Goal: Task Accomplishment & Management: Manage account settings

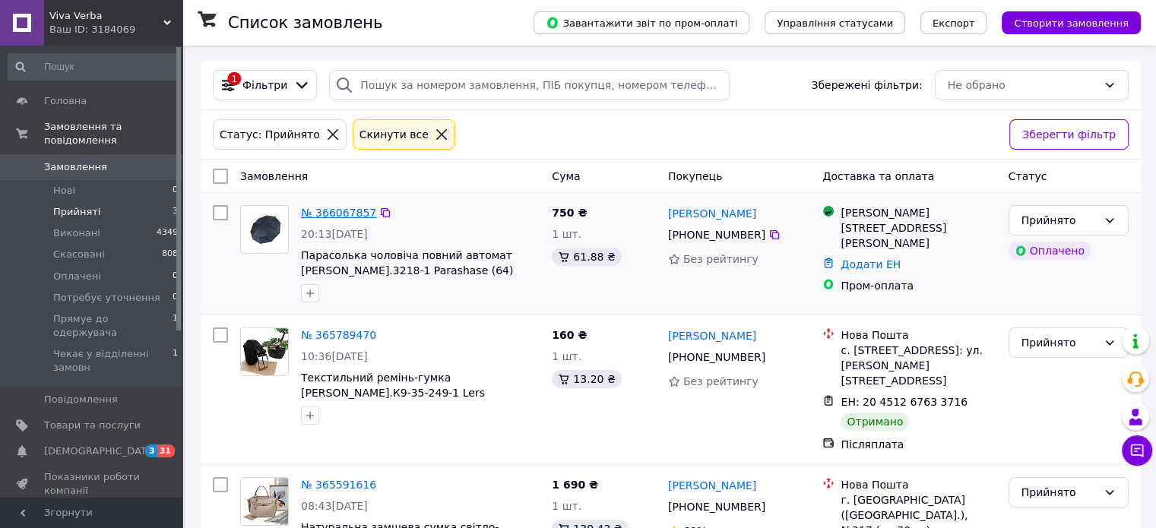
click at [329, 212] on link "№ 366067857" at bounding box center [338, 213] width 75 height 12
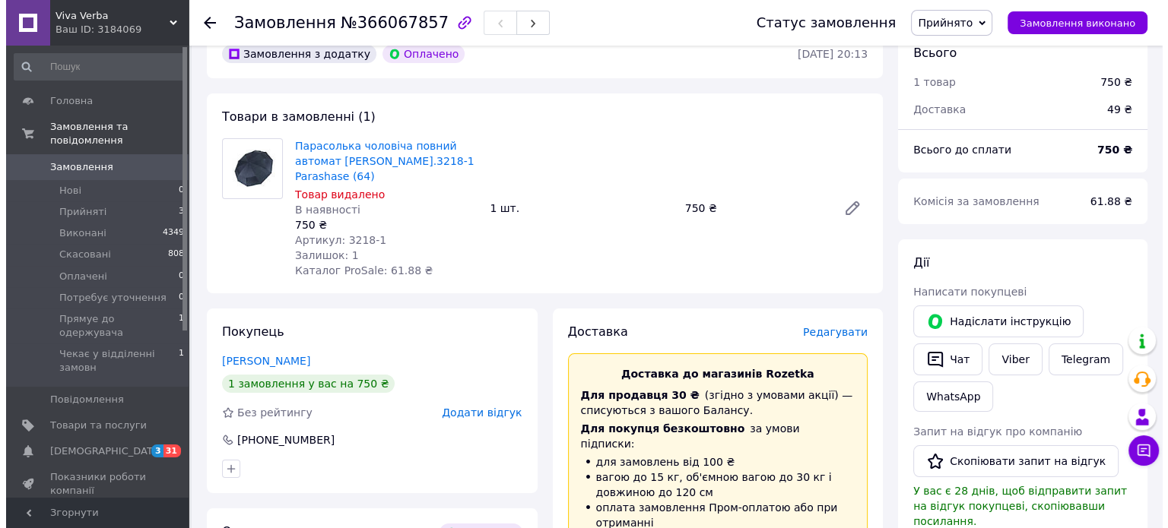
scroll to position [152, 0]
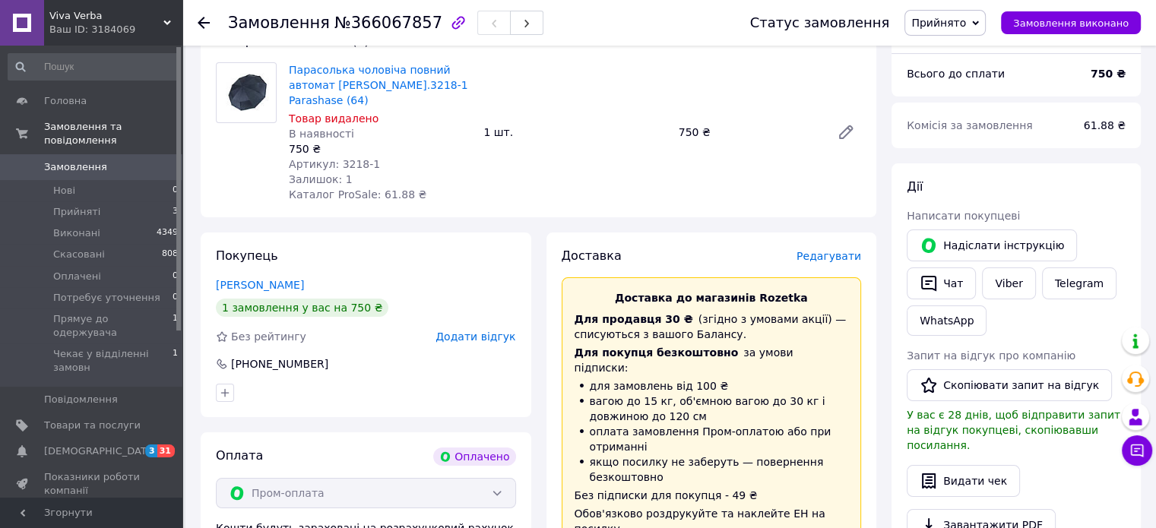
click at [835, 255] on span "Редагувати" at bounding box center [829, 256] width 65 height 12
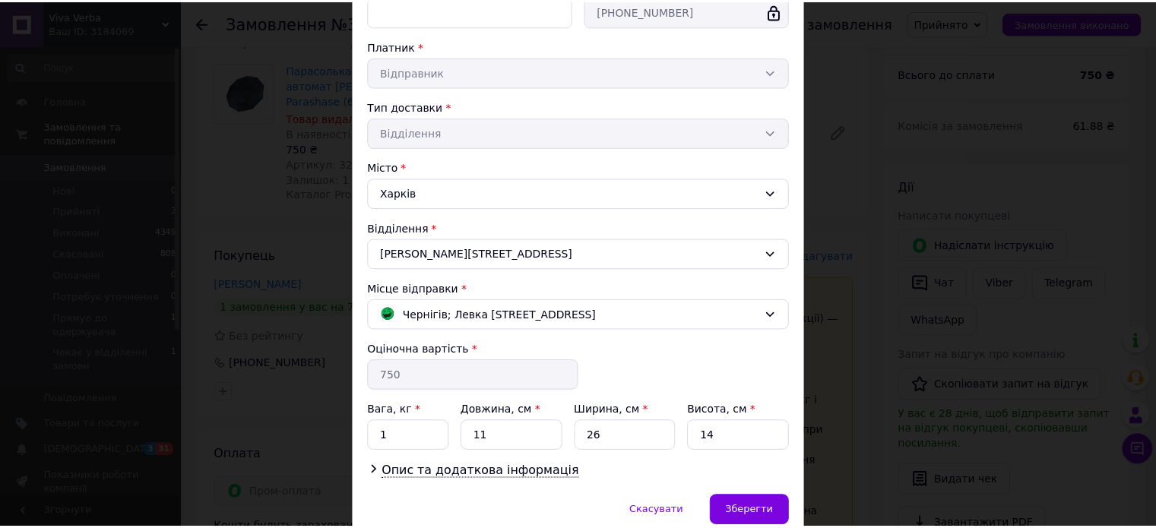
scroll to position [304, 0]
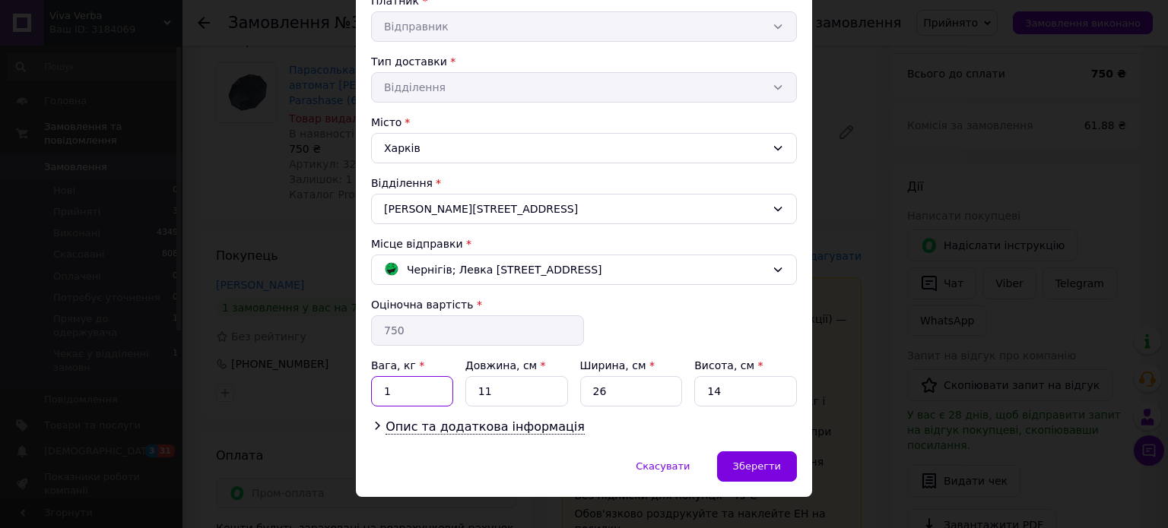
drag, startPoint x: 396, startPoint y: 388, endPoint x: 377, endPoint y: 389, distance: 19.1
click at [377, 389] on input "1" at bounding box center [412, 391] width 82 height 30
click at [386, 391] on input "05" at bounding box center [412, 391] width 82 height 30
type input "0"
type input "0.5"
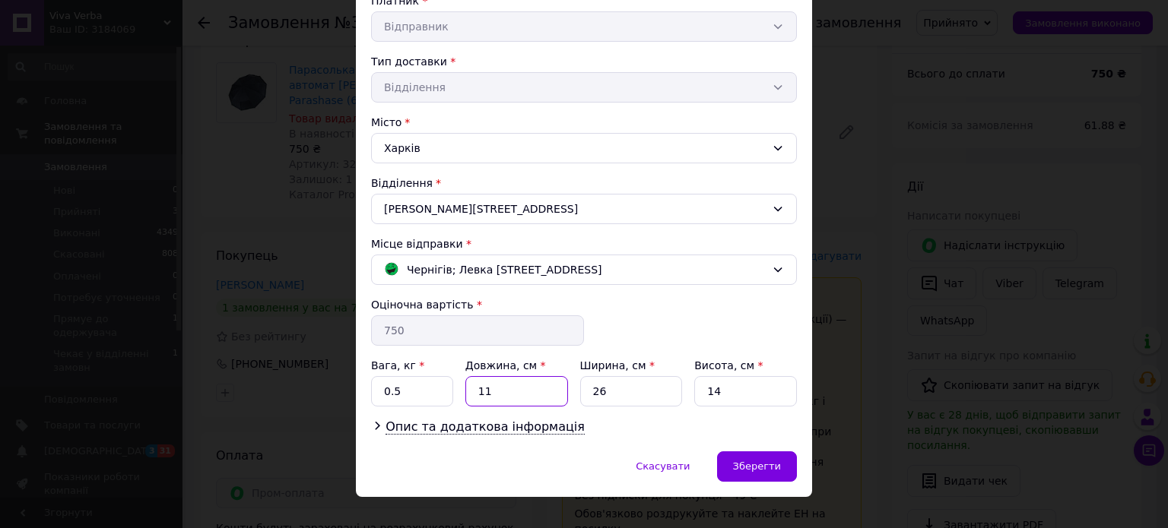
drag, startPoint x: 488, startPoint y: 388, endPoint x: 472, endPoint y: 390, distance: 16.0
click at [472, 390] on input "11" at bounding box center [516, 391] width 103 height 30
type input "30"
drag, startPoint x: 604, startPoint y: 388, endPoint x: 582, endPoint y: 390, distance: 22.1
click at [582, 390] on input "26" at bounding box center [631, 391] width 103 height 30
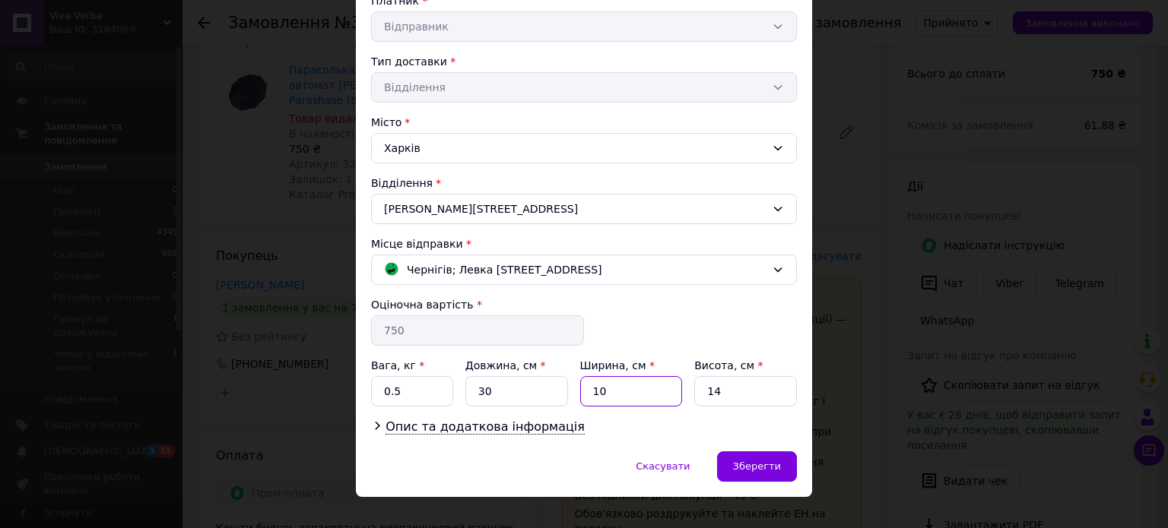
type input "10"
drag, startPoint x: 723, startPoint y: 386, endPoint x: 697, endPoint y: 389, distance: 26.0
click at [697, 389] on input "14" at bounding box center [745, 391] width 103 height 30
type input "10"
click at [752, 469] on span "Зберегти" at bounding box center [757, 466] width 48 height 11
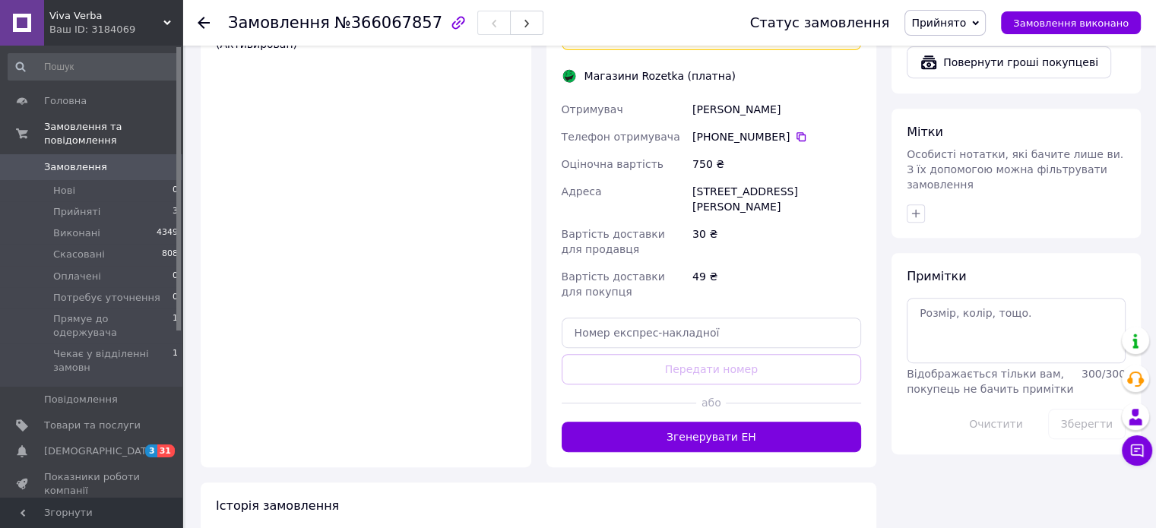
scroll to position [684, 0]
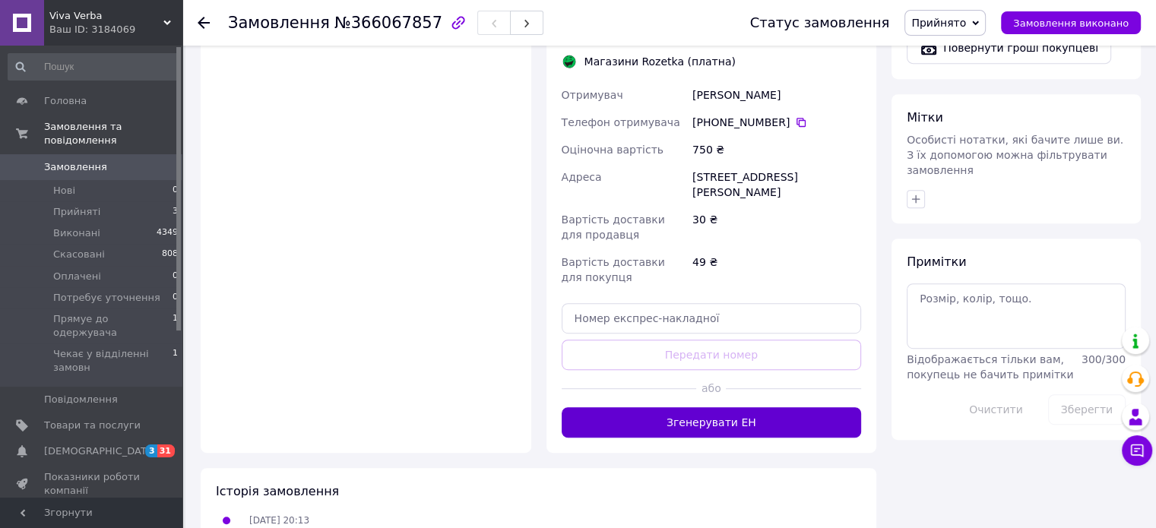
click at [738, 407] on button "Згенерувати ЕН" at bounding box center [712, 422] width 300 height 30
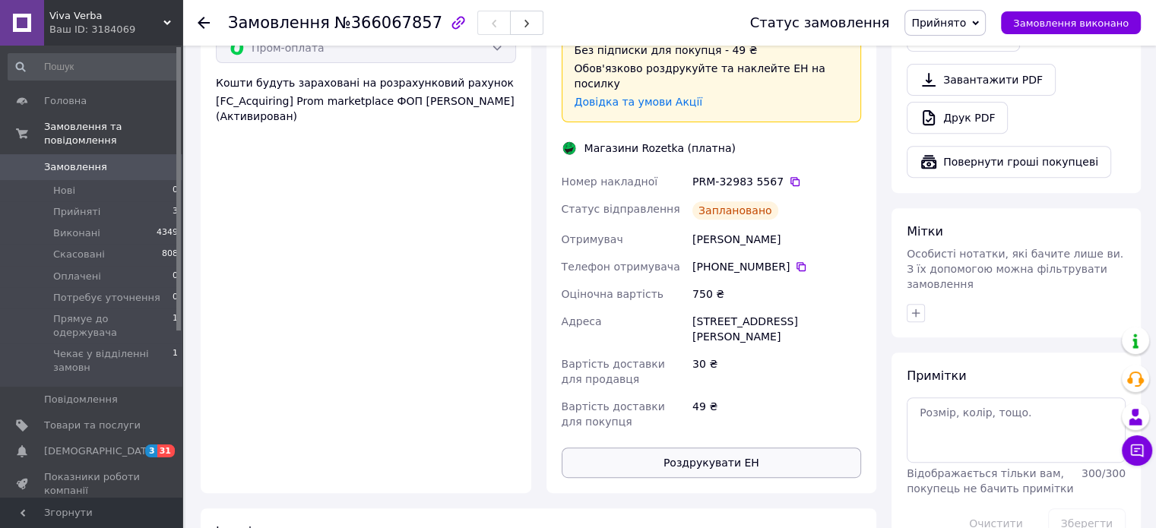
scroll to position [532, 0]
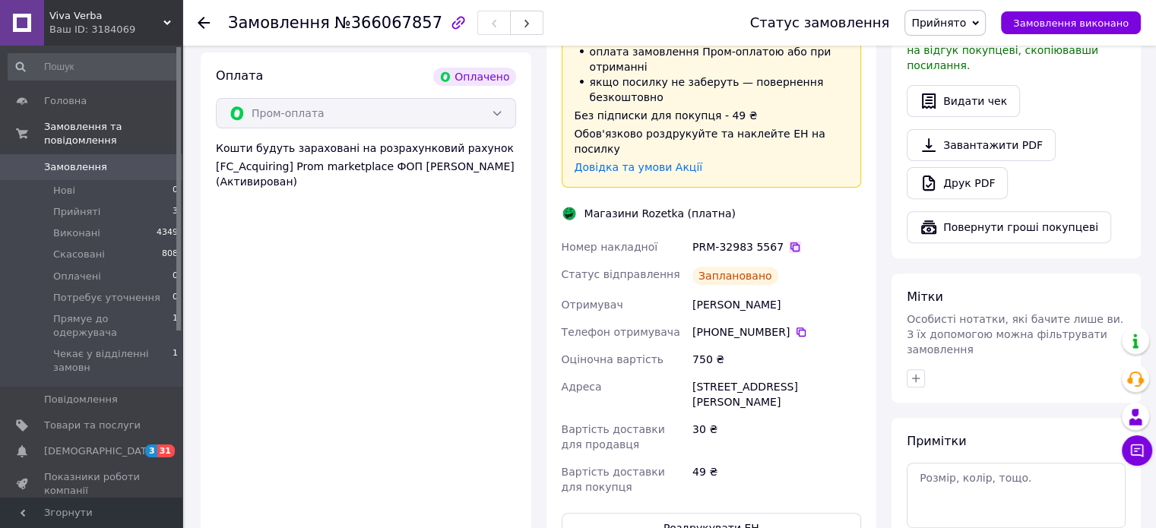
click at [789, 241] on icon at bounding box center [795, 247] width 12 height 12
